Goal: Transaction & Acquisition: Purchase product/service

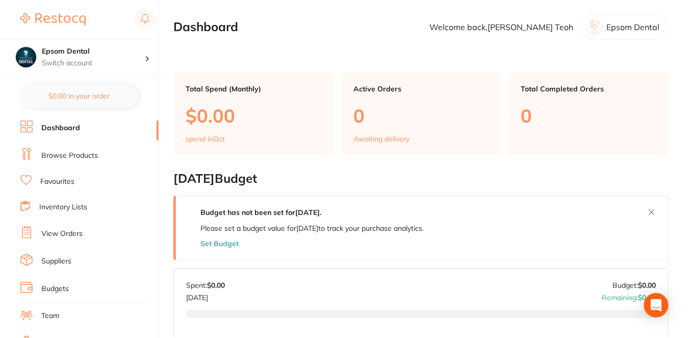
click at [87, 154] on link "Browse Products" at bounding box center [69, 156] width 57 height 10
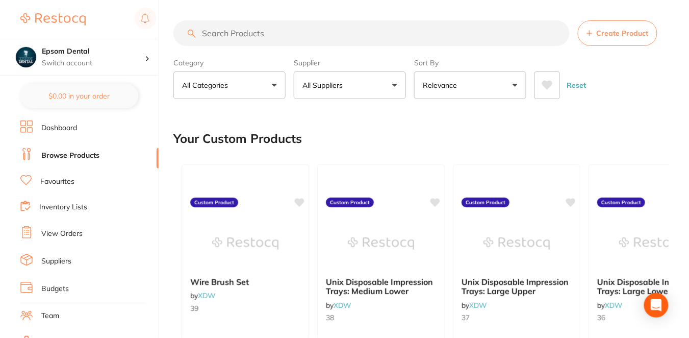
click at [221, 30] on input "search" at bounding box center [372, 33] width 397 height 26
paste input "C6031WO"
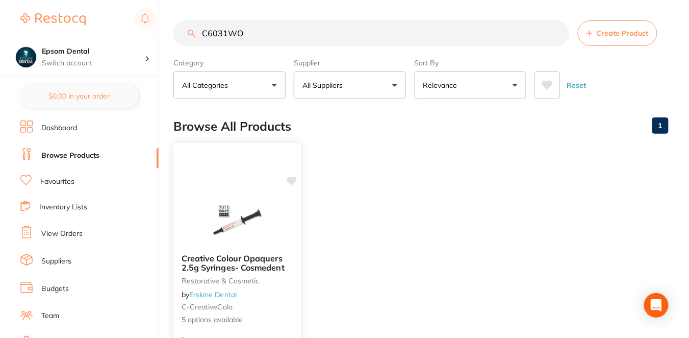
type input "C6031WO"
click at [293, 180] on icon at bounding box center [292, 181] width 10 height 9
click at [284, 288] on div "Creative Colour Opaquers 2.5g Syringes- Cosmedent restorative & cosmetic by Ers…" at bounding box center [238, 289] width 128 height 88
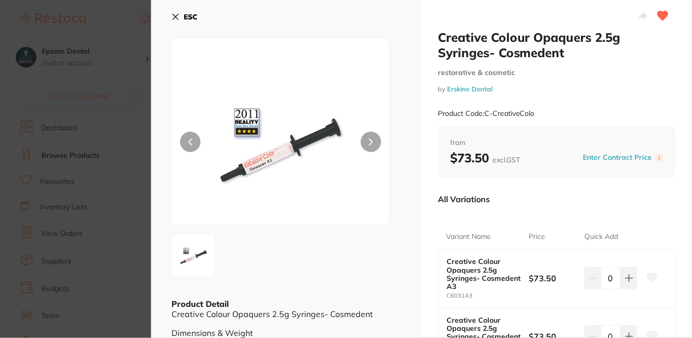
click at [652, 276] on icon at bounding box center [652, 277] width 11 height 9
click at [652, 209] on div "All Variations" at bounding box center [557, 199] width 238 height 27
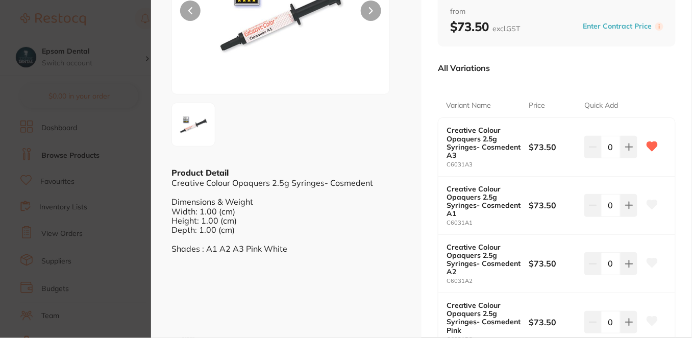
scroll to position [136, 0]
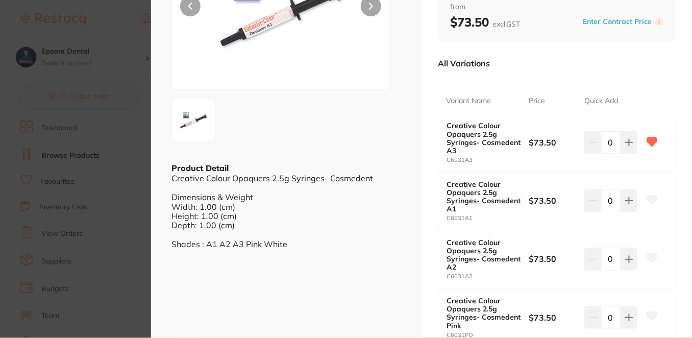
click at [655, 197] on icon at bounding box center [652, 199] width 11 height 9
click at [656, 257] on icon at bounding box center [652, 258] width 11 height 10
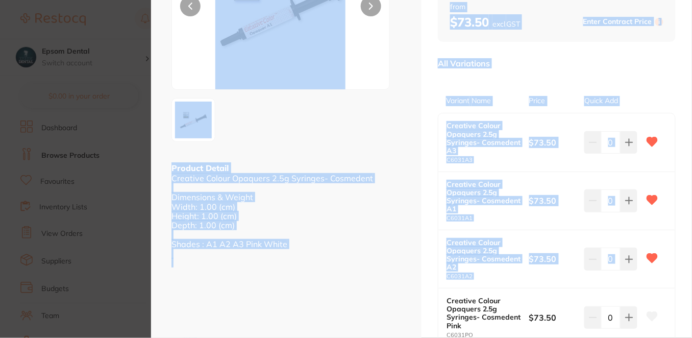
drag, startPoint x: 689, startPoint y: 237, endPoint x: 693, endPoint y: 276, distance: 38.4
click at [692, 276] on html "$630.53 Epsom Dental Switch account Epsom Dental $0.00 in your order Dashboard …" at bounding box center [346, 169] width 692 height 338
click at [682, 254] on div "Creative Colour Opaquers 2.5g Syringes- Cosmedent restorative & cosmetic by Ers…" at bounding box center [557, 171] width 270 height 614
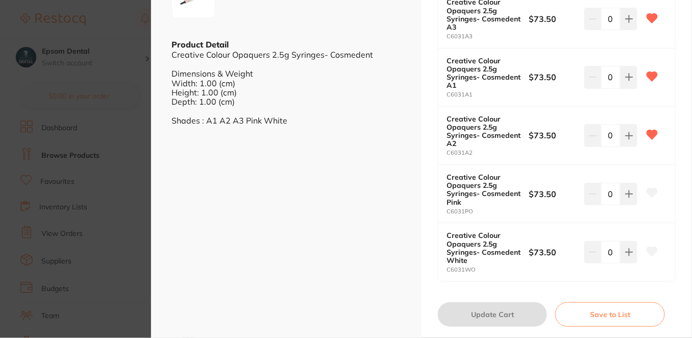
scroll to position [264, 0]
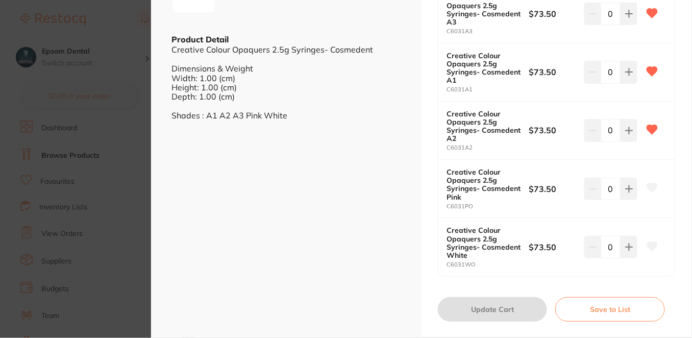
click at [650, 188] on icon at bounding box center [652, 187] width 11 height 9
click at [650, 241] on icon at bounding box center [652, 245] width 11 height 9
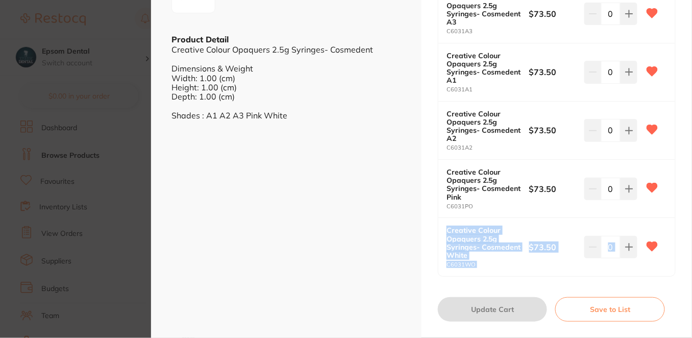
drag, startPoint x: 689, startPoint y: 256, endPoint x: 691, endPoint y: 204, distance: 52.6
click at [690, 204] on div "Creative Colour Opaquers 2.5g Syringes- Cosmedent restorative & cosmetic by Ers…" at bounding box center [421, 169] width 541 height 338
click at [679, 227] on div "Creative Colour Opaquers 2.5g Syringes- Cosmedent restorative & cosmetic by Ers…" at bounding box center [557, 43] width 270 height 614
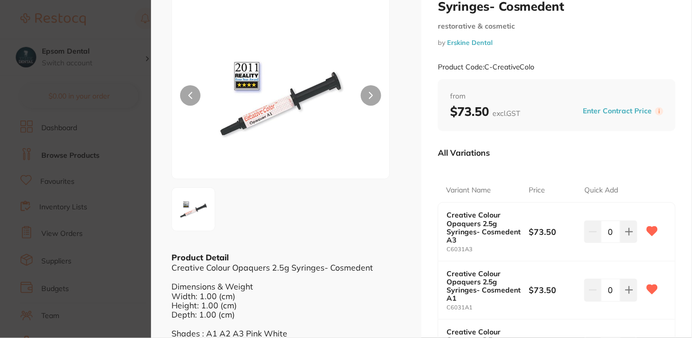
scroll to position [43, 0]
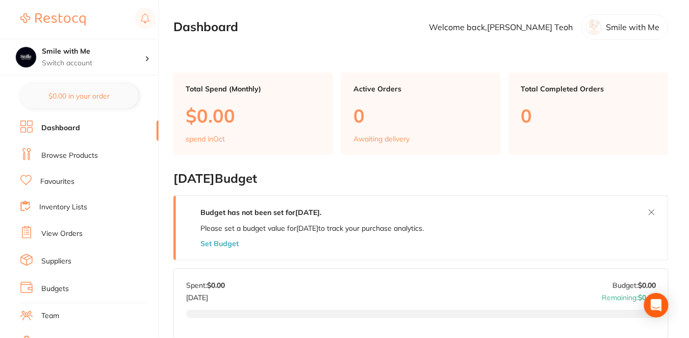
click at [78, 152] on link "Browse Products" at bounding box center [69, 156] width 57 height 10
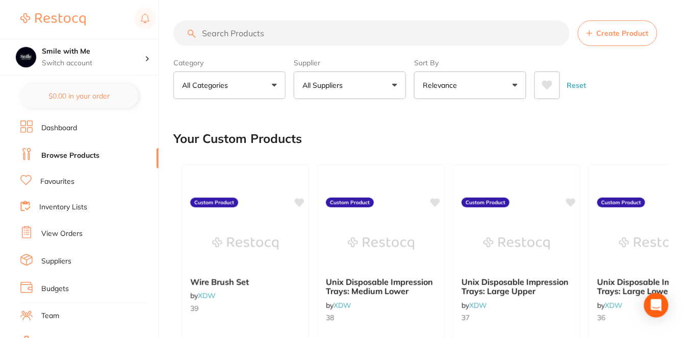
click at [231, 31] on input "search" at bounding box center [372, 33] width 397 height 26
paste input "Creative Colour Opaquers 2.5g Syringes- Cosmedent"
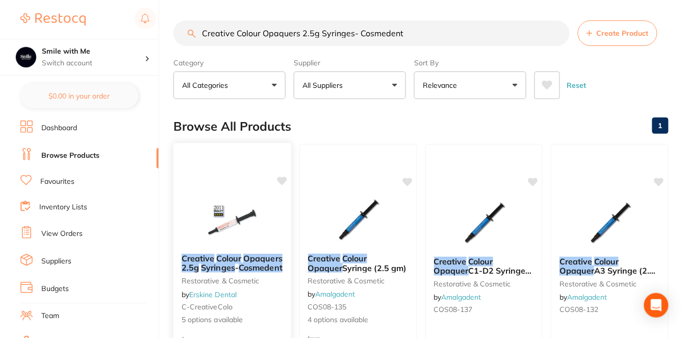
type input "Creative Colour Opaquers 2.5g Syringes- Cosmedent"
click at [282, 182] on icon at bounding box center [282, 181] width 10 height 9
click at [276, 303] on small "C-CreativeColo" at bounding box center [233, 307] width 102 height 8
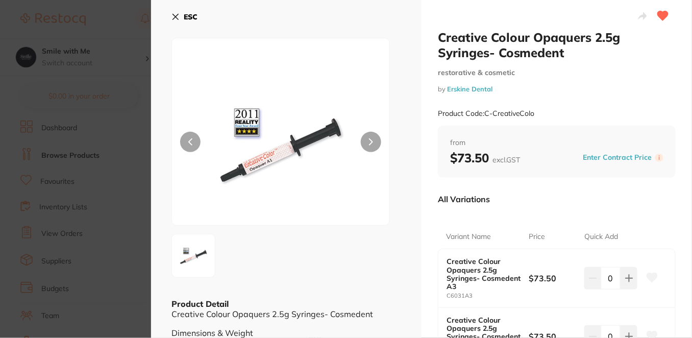
click at [627, 90] on small "by Erskine Dental" at bounding box center [557, 89] width 238 height 8
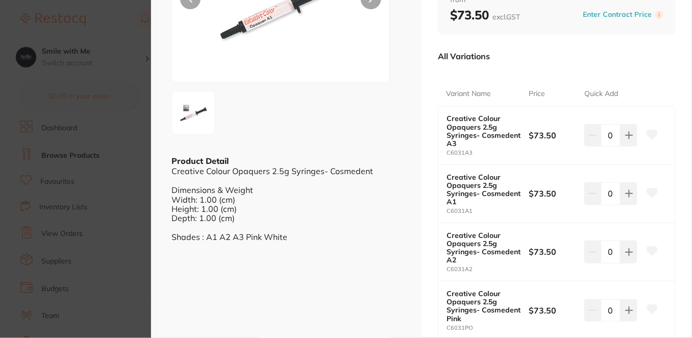
scroll to position [159, 0]
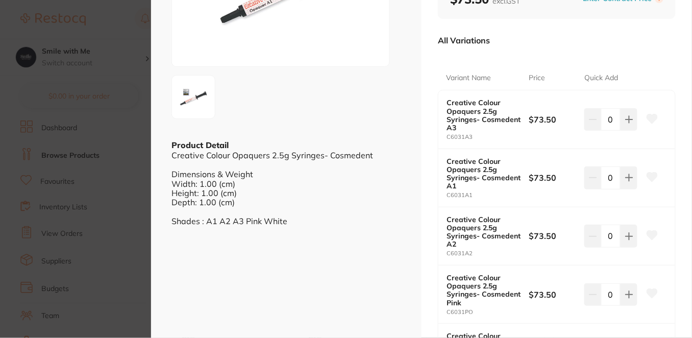
click at [651, 117] on icon at bounding box center [652, 118] width 11 height 9
click at [650, 175] on icon at bounding box center [652, 177] width 11 height 9
click at [652, 234] on icon at bounding box center [652, 235] width 11 height 9
click at [651, 291] on icon at bounding box center [652, 293] width 11 height 9
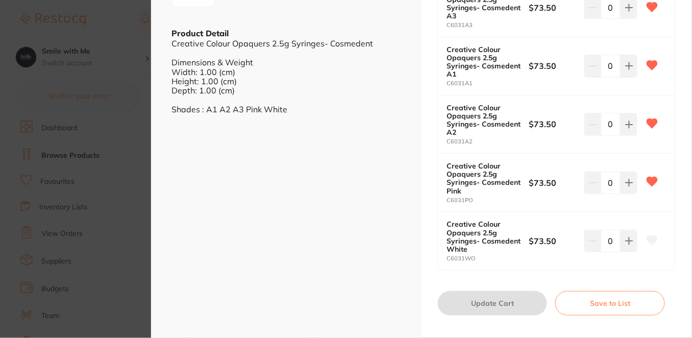
scroll to position [276, 0]
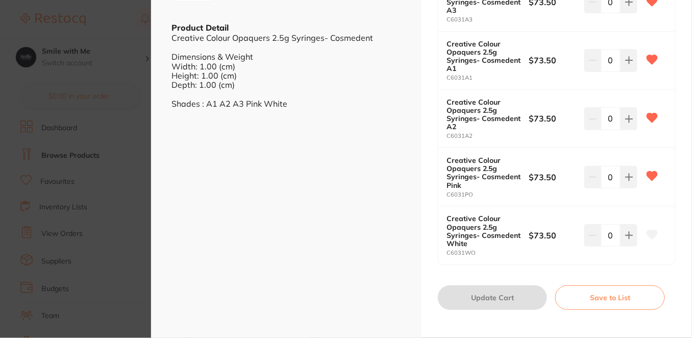
click at [652, 232] on icon at bounding box center [652, 234] width 11 height 9
click at [683, 278] on div "Creative Colour Opaquers 2.5g Syringes- Cosmedent restorative & cosmetic by Ers…" at bounding box center [557, 31] width 270 height 614
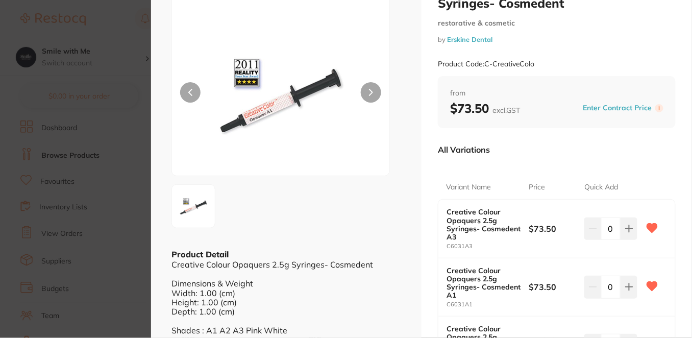
scroll to position [27, 0]
